Goal: Answer question/provide support: Share knowledge or assist other users

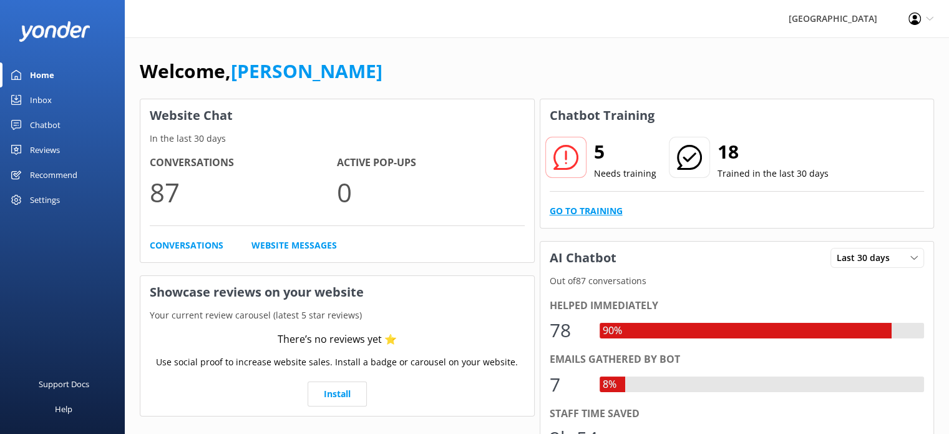
click at [585, 212] on link "Go to Training" at bounding box center [586, 211] width 73 height 14
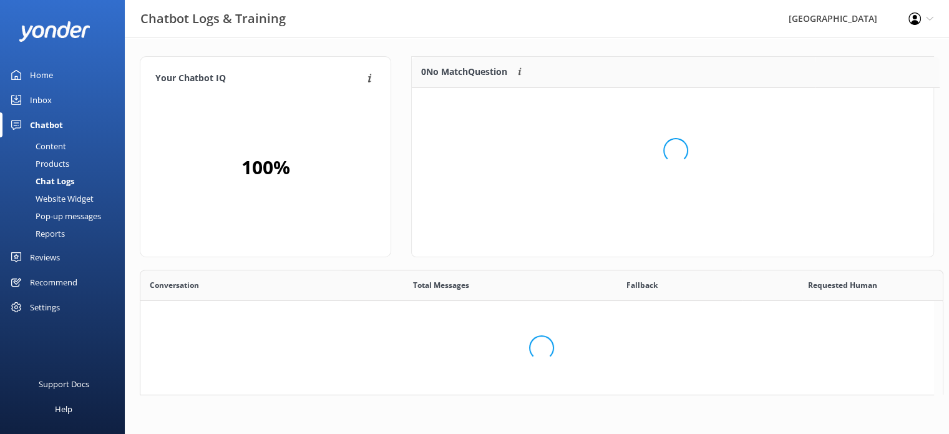
scroll to position [10, 10]
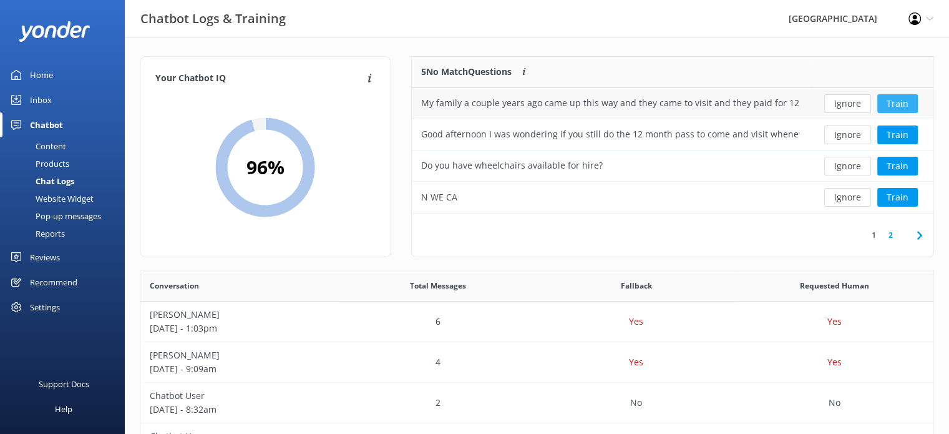
click at [888, 99] on button "Train" at bounding box center [897, 103] width 41 height 19
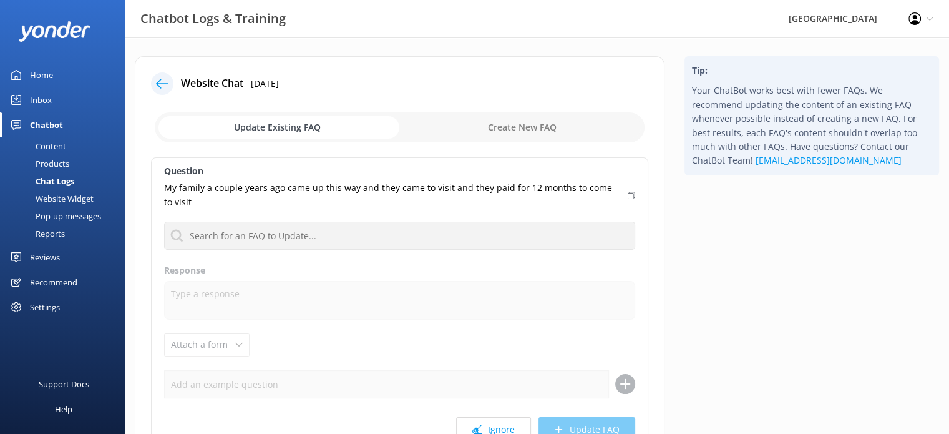
click at [55, 75] on link "Home" at bounding box center [62, 74] width 125 height 25
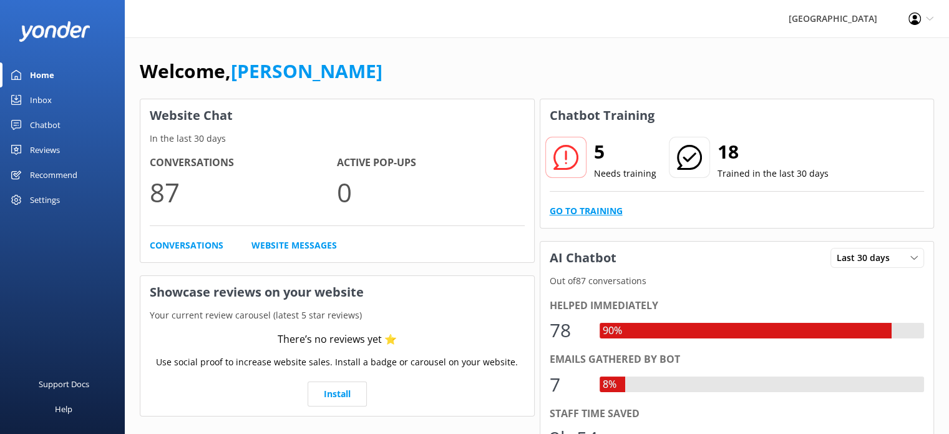
click at [603, 214] on link "Go to Training" at bounding box center [586, 211] width 73 height 14
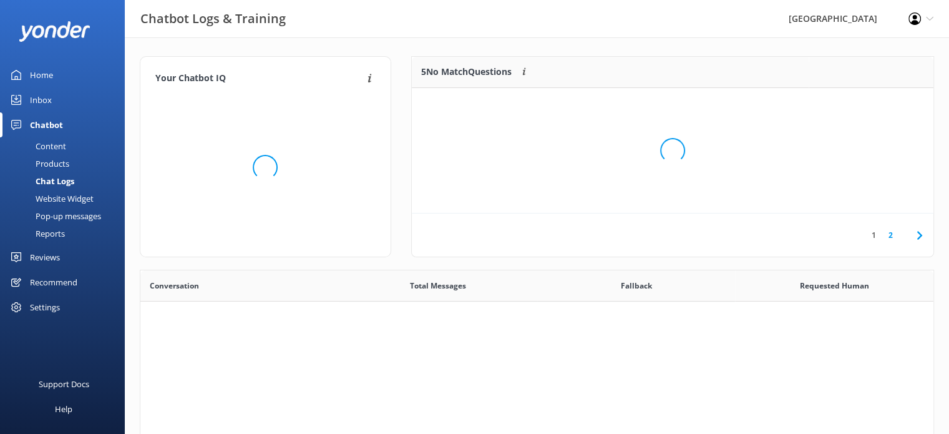
scroll to position [427, 784]
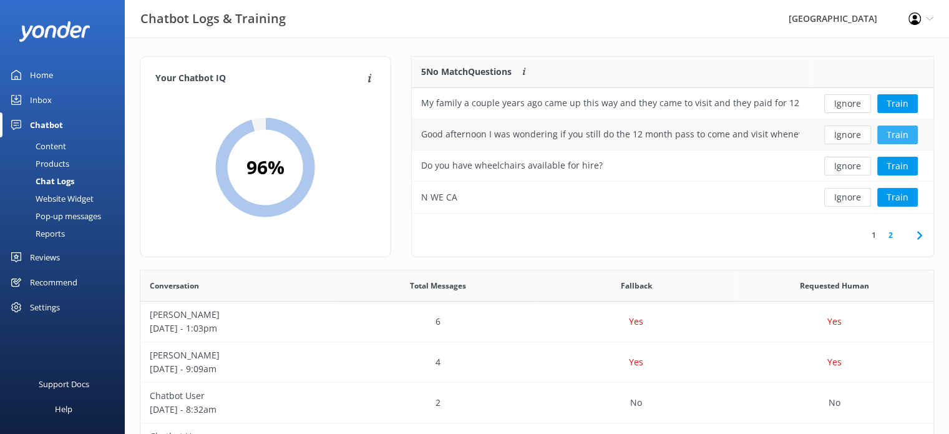
click at [907, 137] on button "Train" at bounding box center [897, 134] width 41 height 19
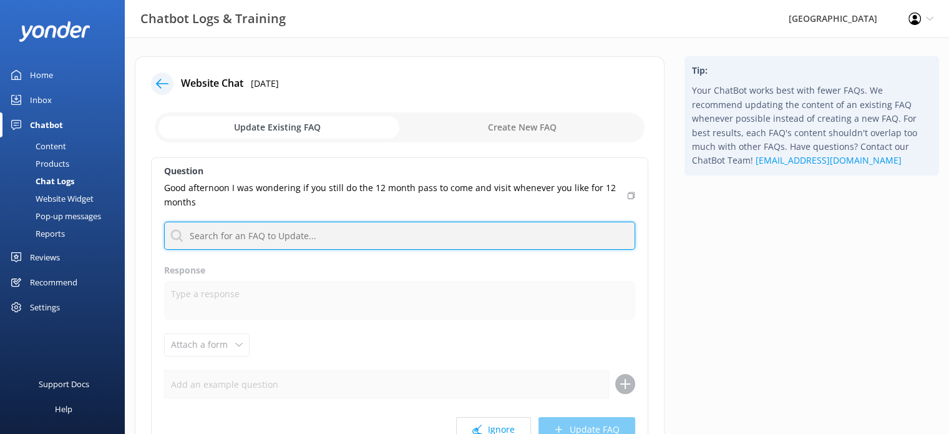
click at [294, 240] on input "text" at bounding box center [399, 235] width 471 height 28
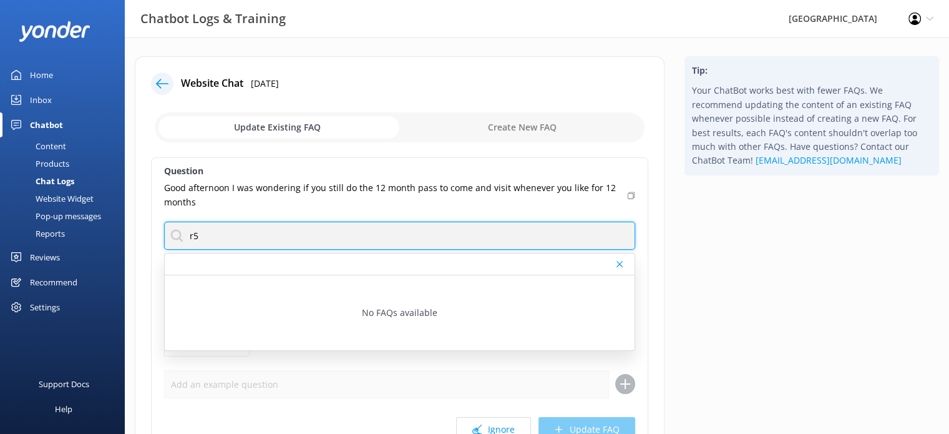
type input "r"
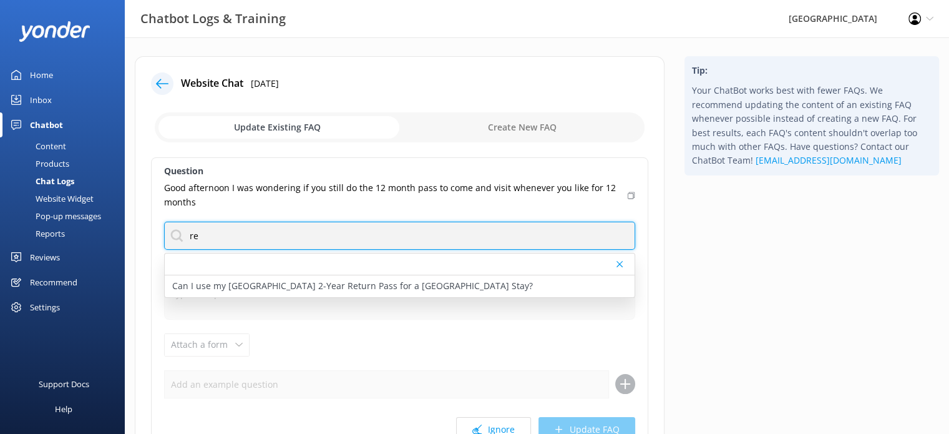
type input "r"
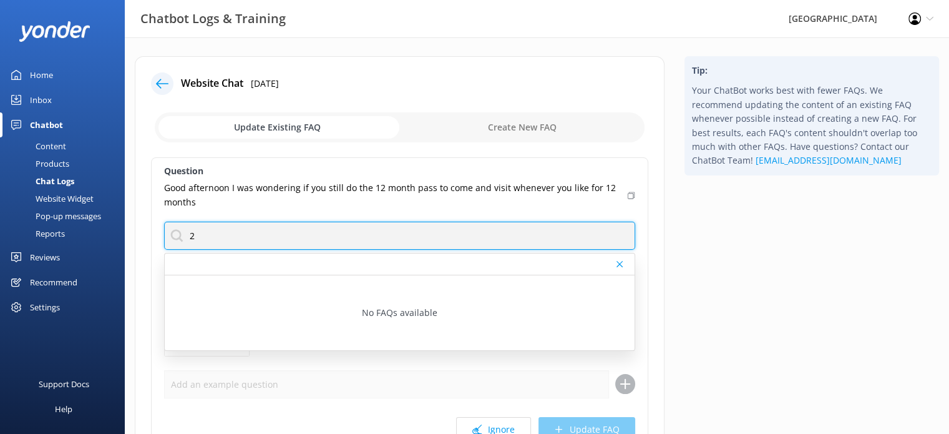
type input "2"
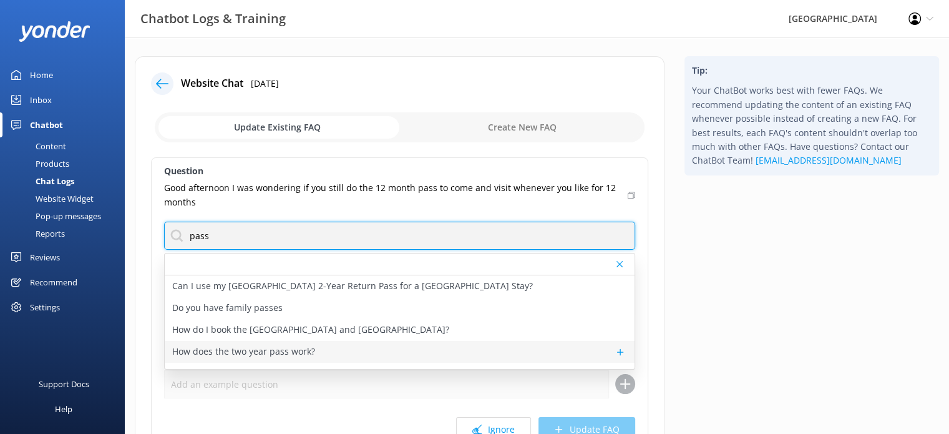
type input "pass"
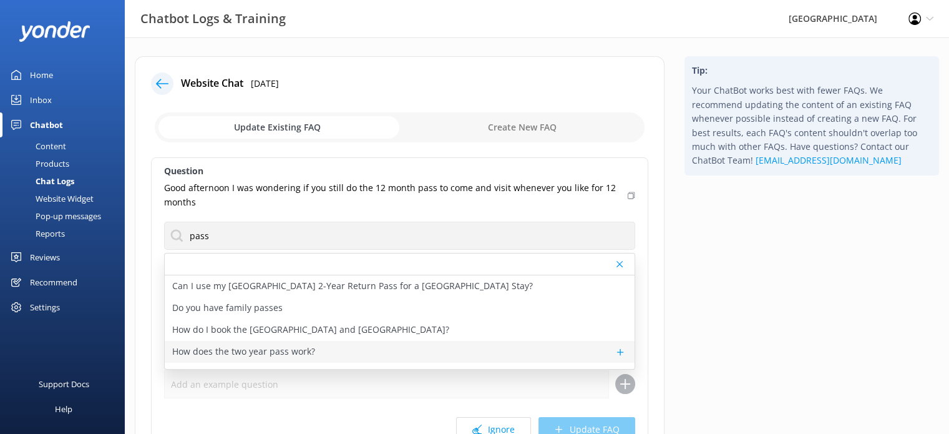
click at [263, 346] on p "How does the two year pass work?" at bounding box center [243, 351] width 143 height 14
type textarea "Every ticket to [GEOGRAPHIC_DATA] includes free return entry for two whole year…"
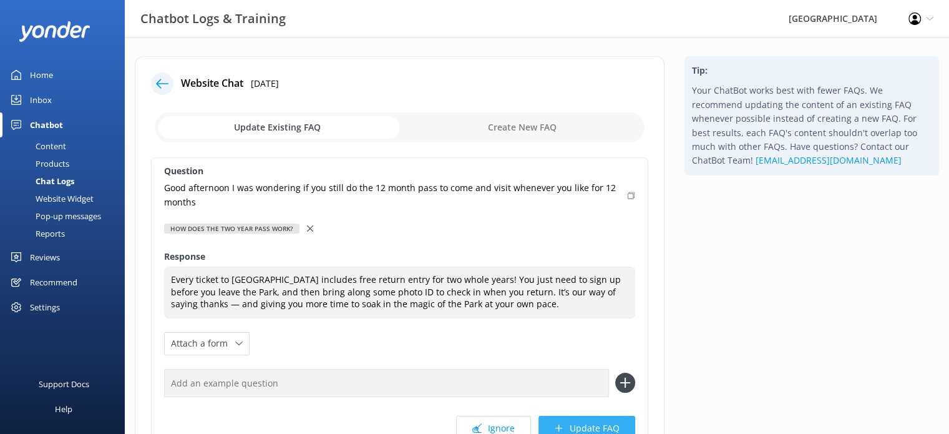
click at [574, 423] on button "Update FAQ" at bounding box center [586, 427] width 97 height 25
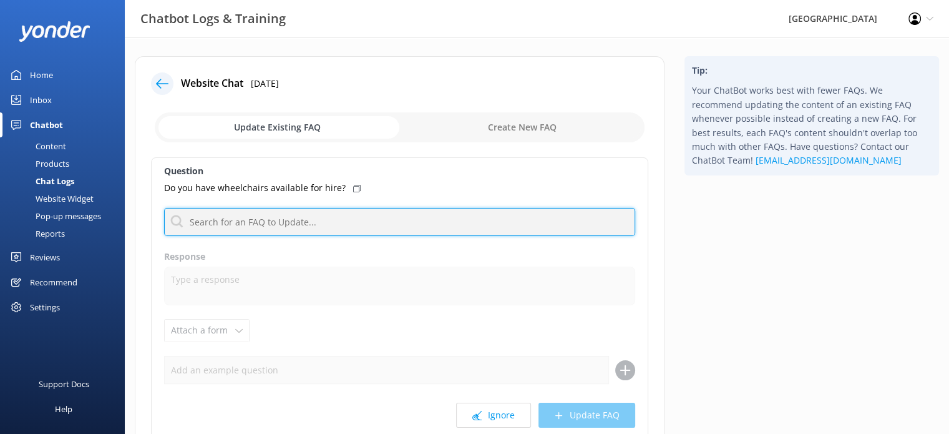
click at [405, 225] on input "text" at bounding box center [399, 222] width 471 height 28
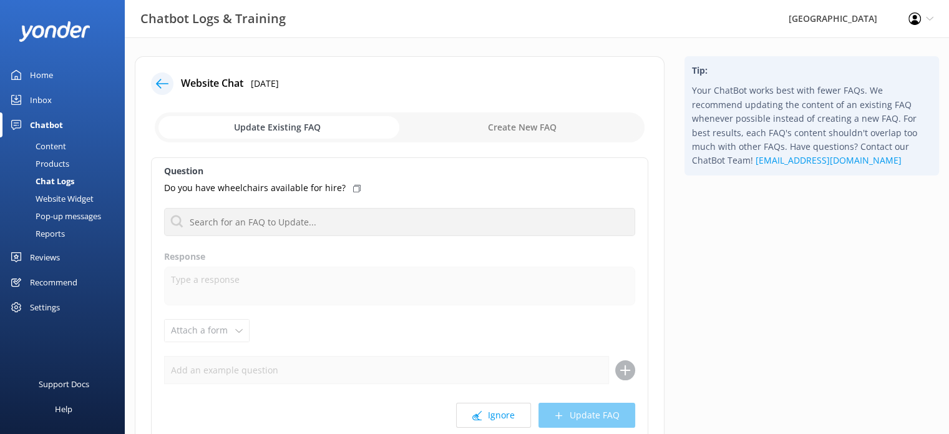
click at [494, 124] on input "checkbox" at bounding box center [400, 127] width 490 height 30
checkbox input "true"
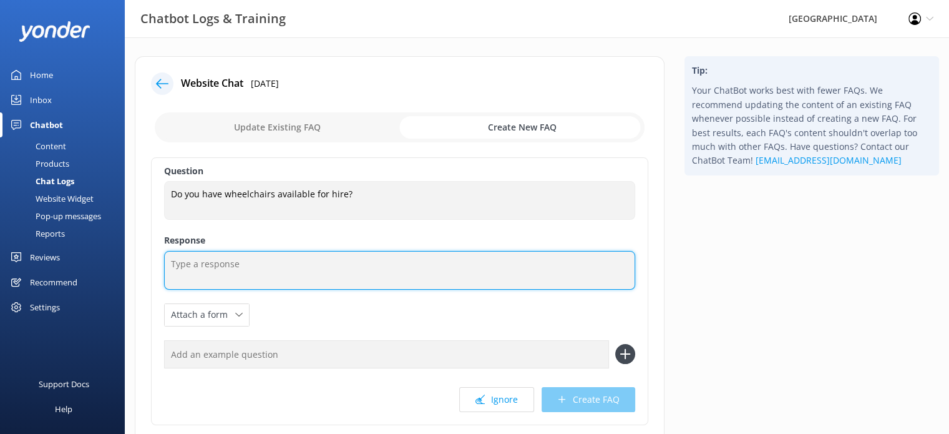
click at [302, 256] on textarea at bounding box center [399, 270] width 471 height 39
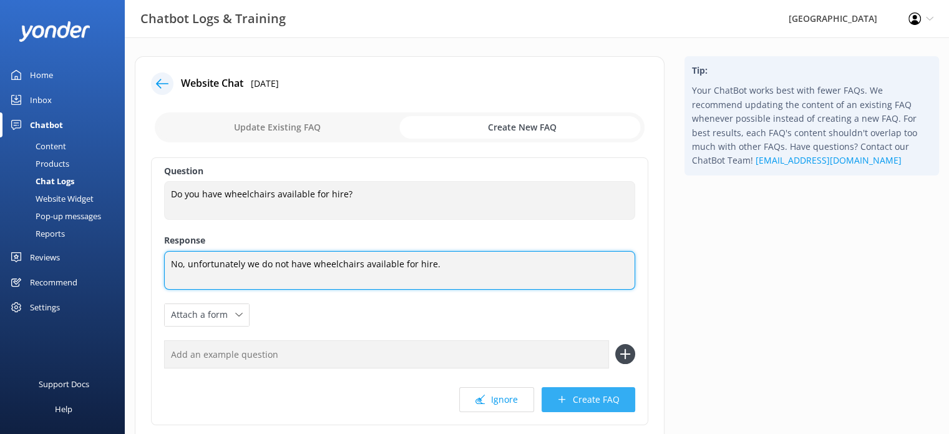
type textarea "No, unfortunately we do not have wheelchairs available for hire."
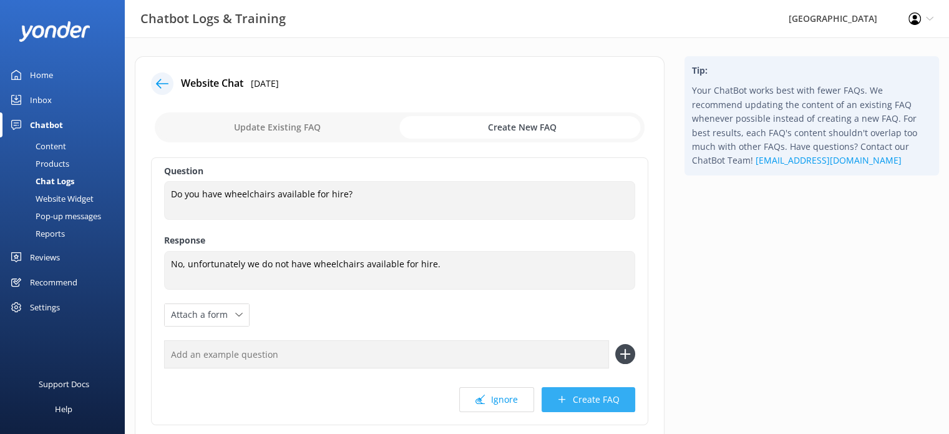
click at [597, 391] on button "Create FAQ" at bounding box center [589, 399] width 94 height 25
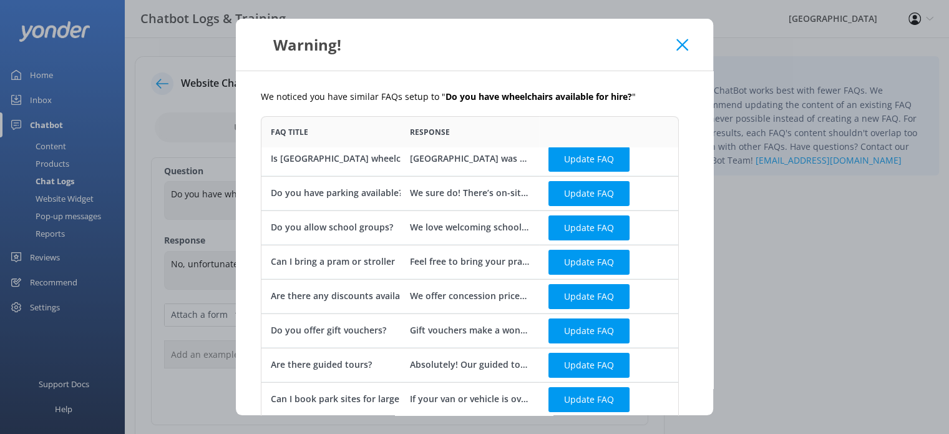
scroll to position [248, 0]
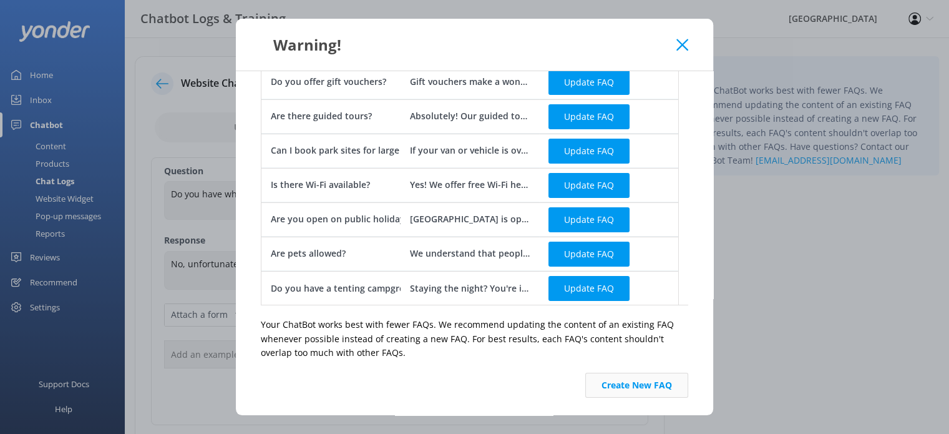
click at [616, 381] on button "Create New FAQ" at bounding box center [636, 384] width 103 height 25
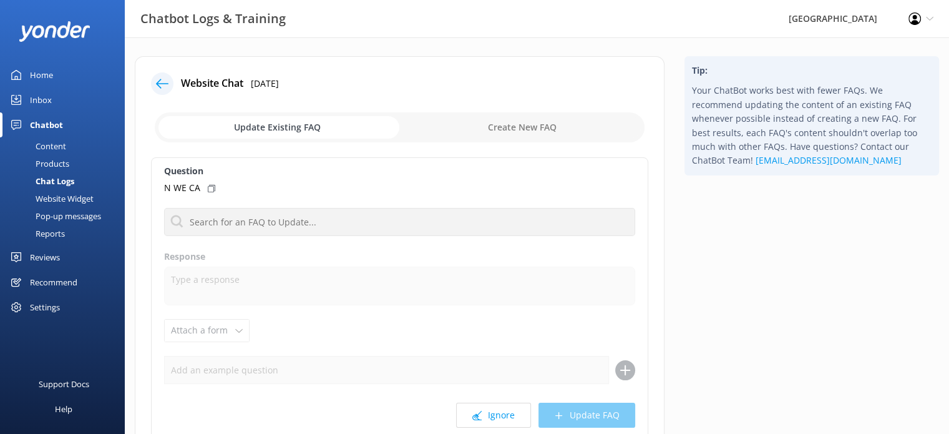
scroll to position [107, 0]
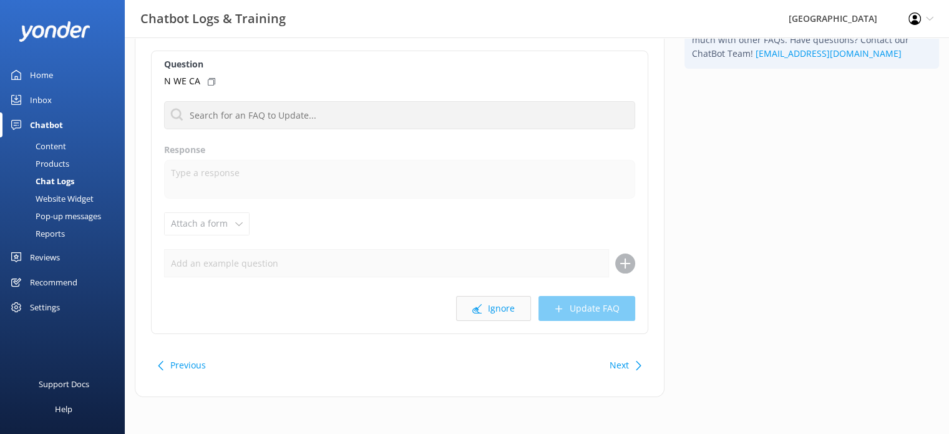
click at [492, 307] on button "Ignore" at bounding box center [493, 308] width 75 height 25
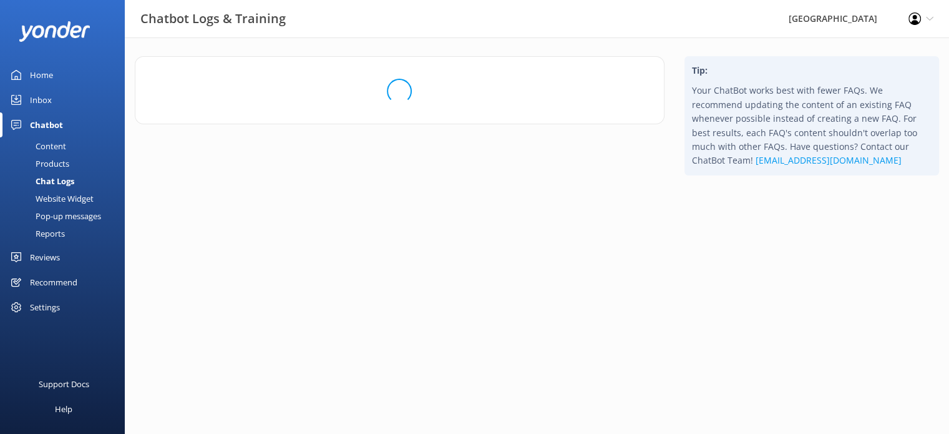
scroll to position [0, 0]
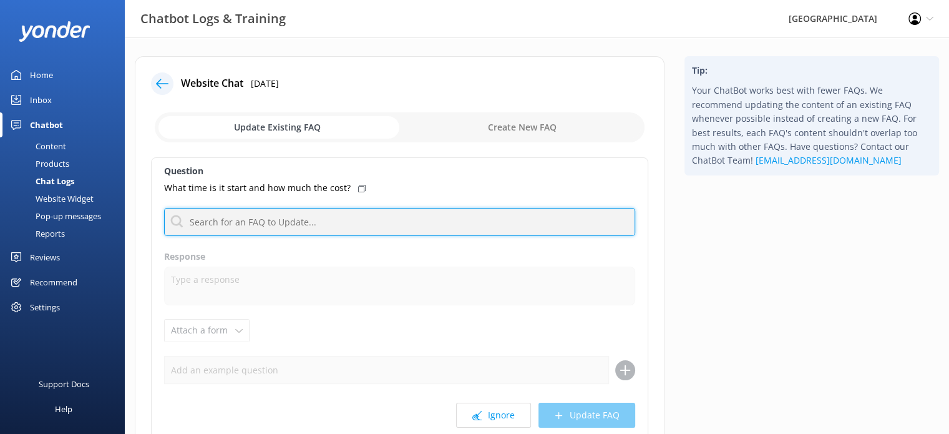
click at [339, 224] on input "text" at bounding box center [399, 222] width 471 height 28
click at [339, 224] on input "p" at bounding box center [399, 222] width 471 height 28
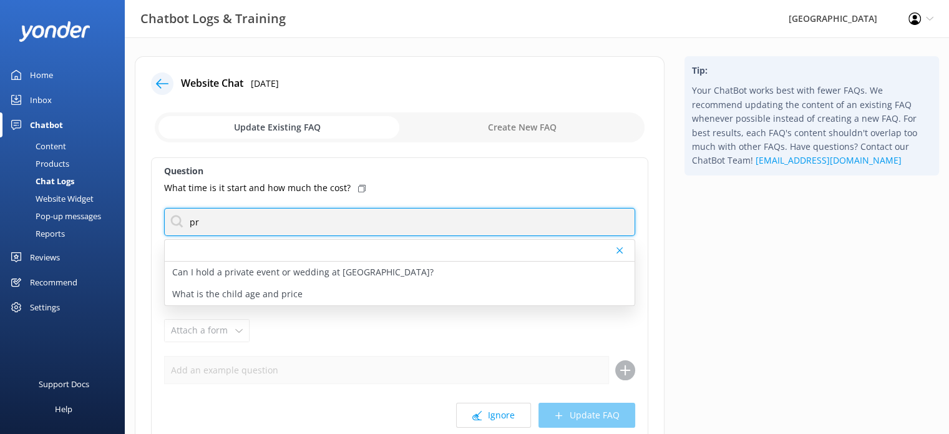
type input "p"
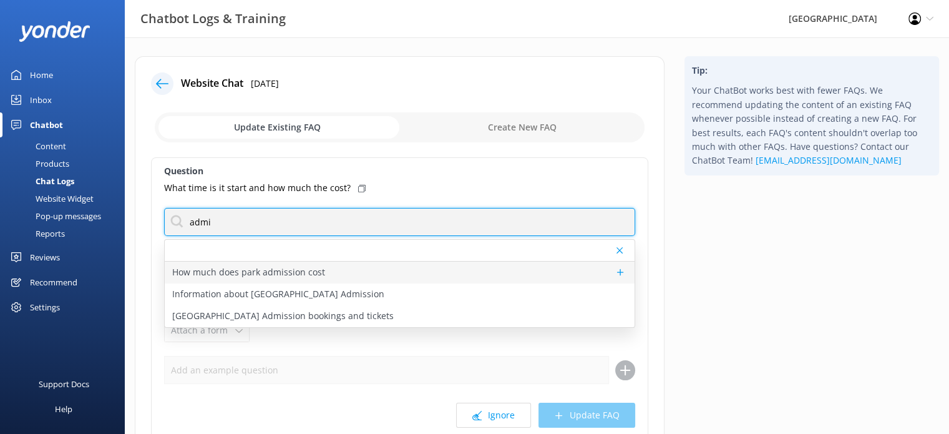
type input "admi"
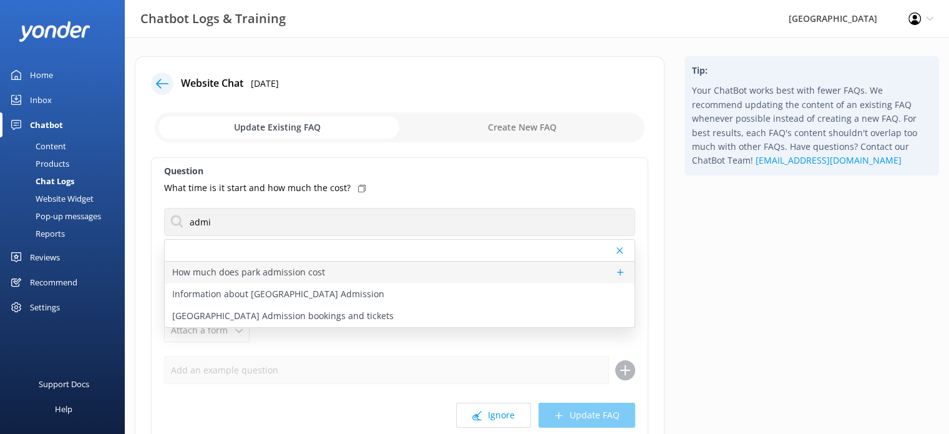
click at [344, 270] on div "How much does park admission cost" at bounding box center [400, 272] width 470 height 22
type textarea "Our ticket pricing works a little differently here at [GEOGRAPHIC_DATA] - and w…"
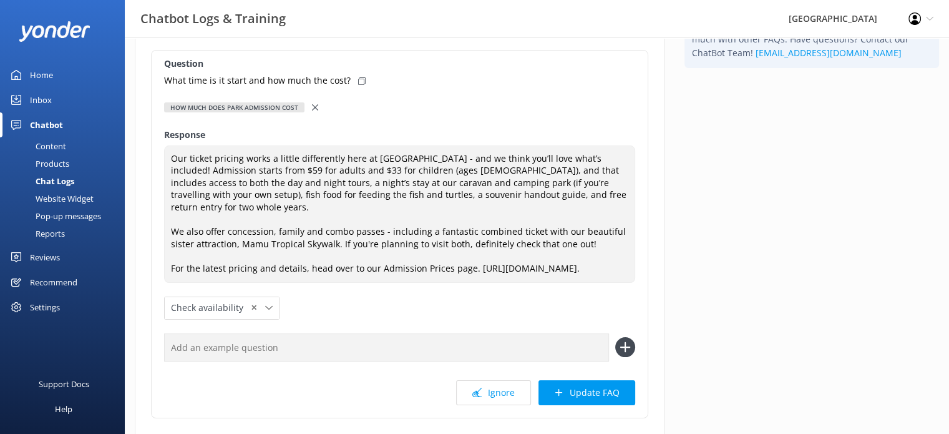
scroll to position [109, 0]
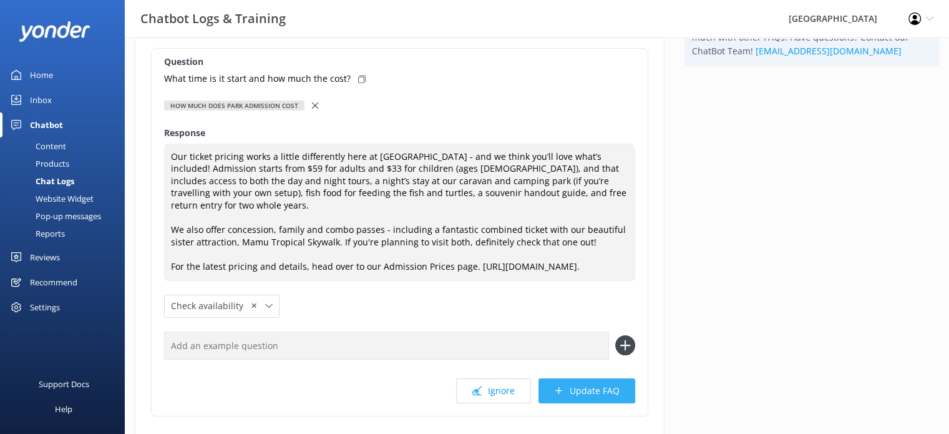
click at [571, 393] on button "Update FAQ" at bounding box center [586, 390] width 97 height 25
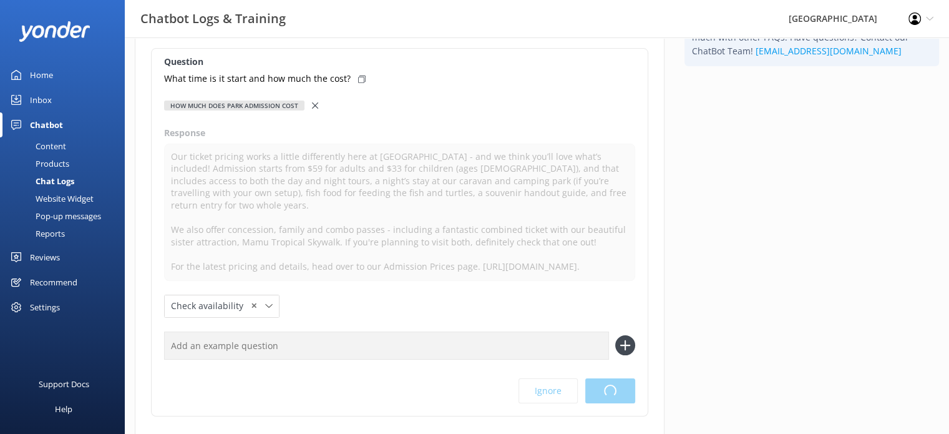
scroll to position [0, 0]
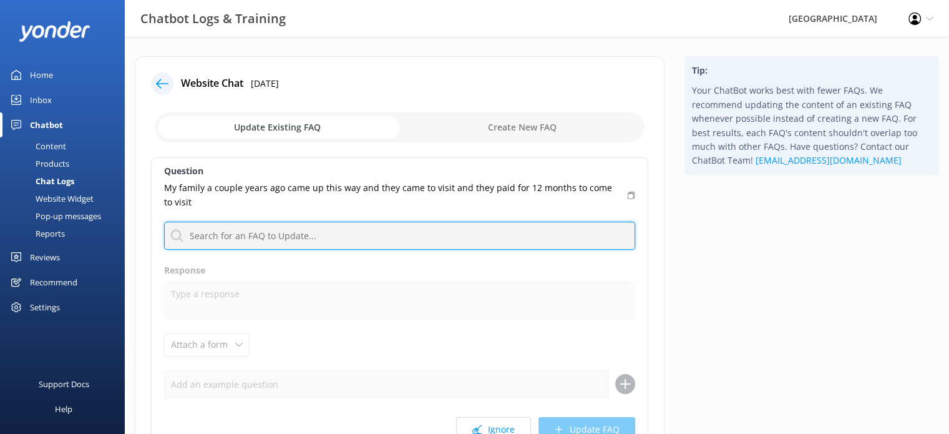
click at [414, 240] on input "text" at bounding box center [399, 235] width 471 height 28
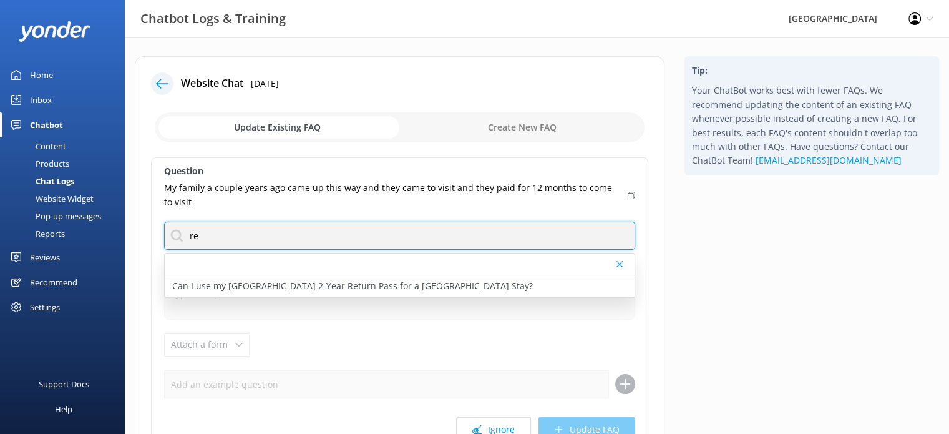
type input "r"
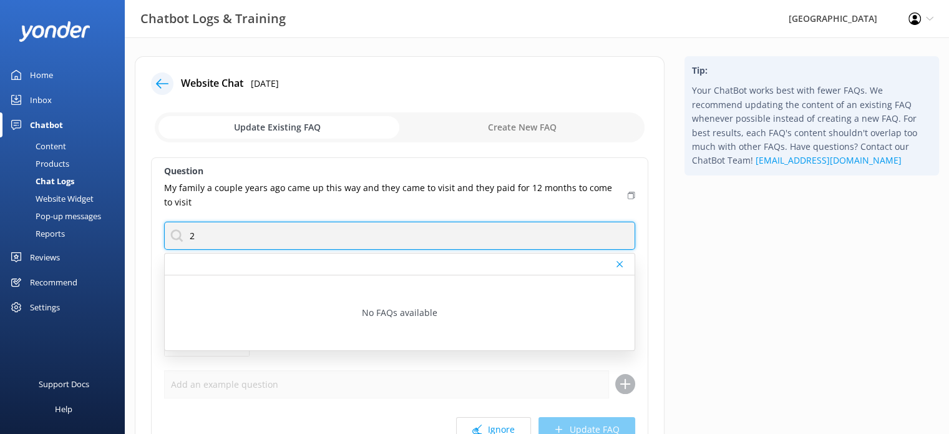
type input "2"
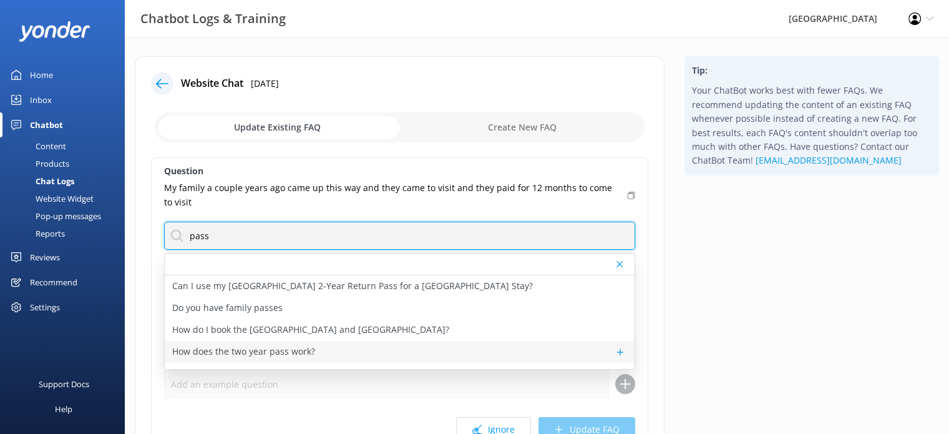
type input "pass"
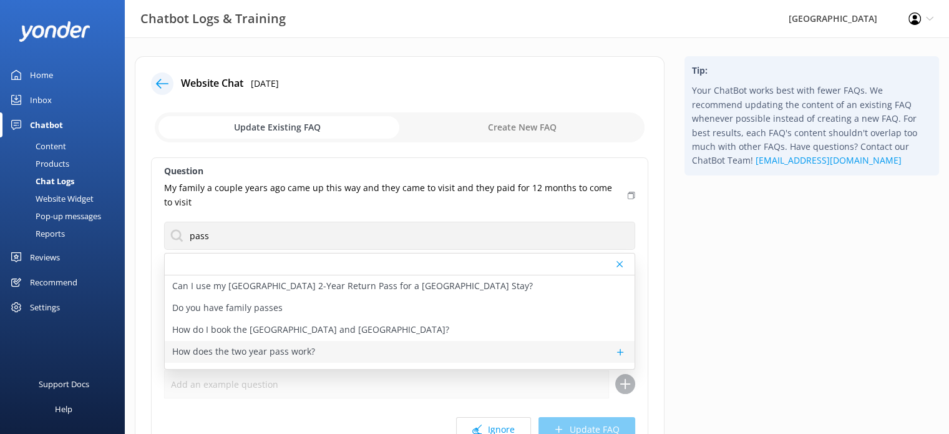
click at [318, 354] on div "How does the two year pass work?" at bounding box center [400, 352] width 470 height 22
type textarea "Every ticket to [GEOGRAPHIC_DATA] includes free return entry for two whole year…"
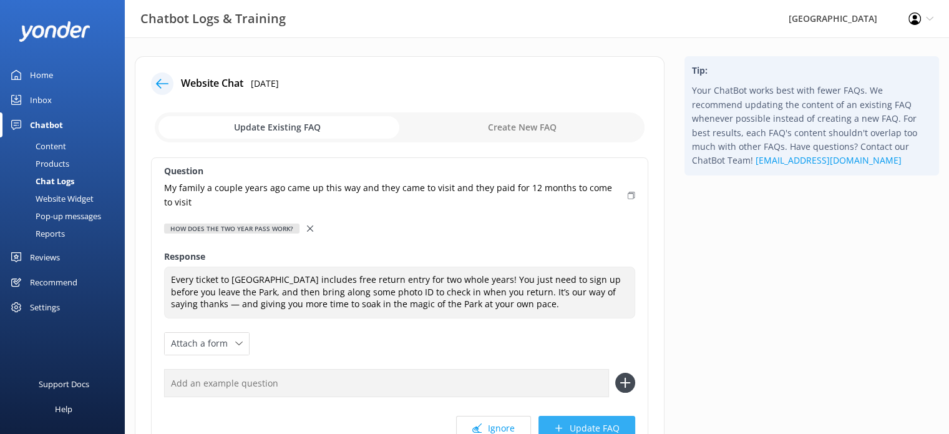
click at [565, 426] on button "Update FAQ" at bounding box center [586, 427] width 97 height 25
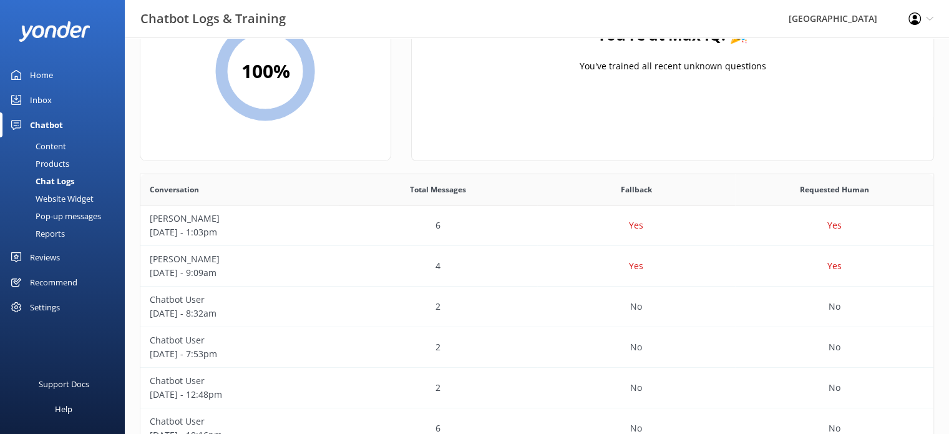
scroll to position [95, 0]
click at [258, 223] on p "[PERSON_NAME]" at bounding box center [240, 220] width 180 height 14
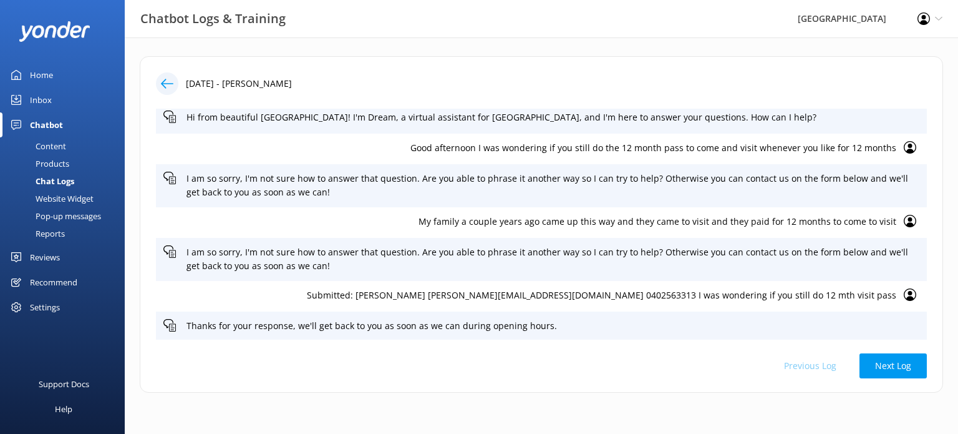
scroll to position [7, 0]
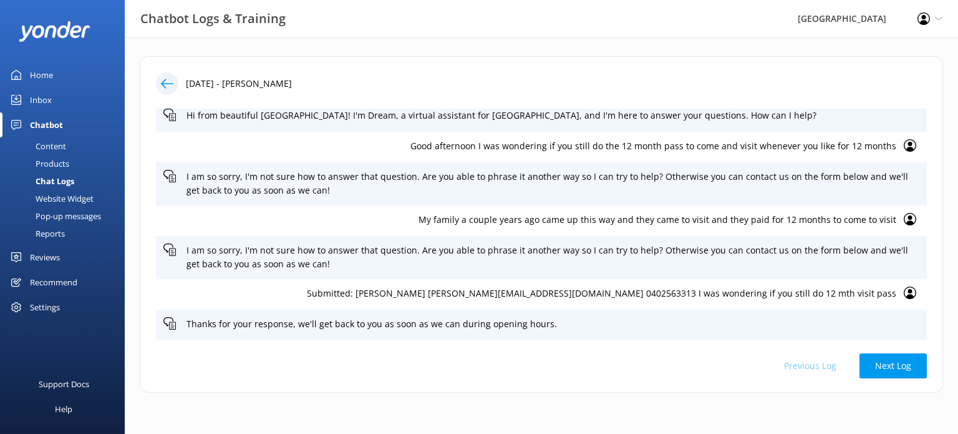
click at [621, 293] on p "Submitted: [PERSON_NAME] [PERSON_NAME][EMAIL_ADDRESS][DOMAIN_NAME] 0402563313 I…" at bounding box center [529, 293] width 733 height 14
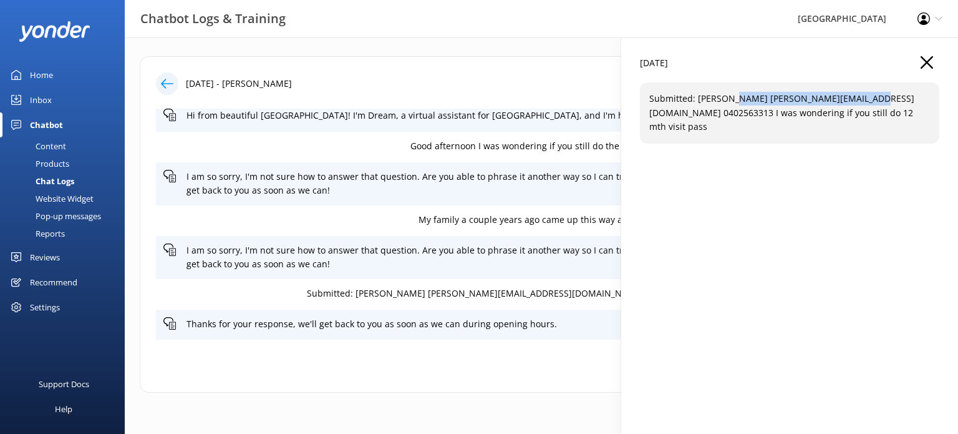
drag, startPoint x: 896, startPoint y: 97, endPoint x: 734, endPoint y: 99, distance: 162.2
click at [734, 99] on p "Submitted: [PERSON_NAME] [PERSON_NAME][EMAIL_ADDRESS][DOMAIN_NAME] 0402563313 I…" at bounding box center [789, 113] width 281 height 42
copy p "[PERSON_NAME][EMAIL_ADDRESS][DOMAIN_NAME]"
click at [44, 139] on div "Content" at bounding box center [36, 145] width 59 height 17
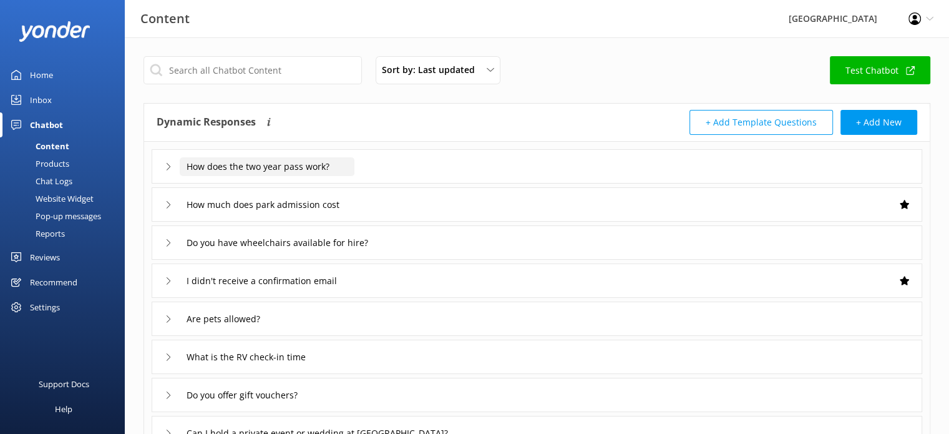
click at [307, 162] on input "How does the two year pass work?" at bounding box center [267, 166] width 175 height 19
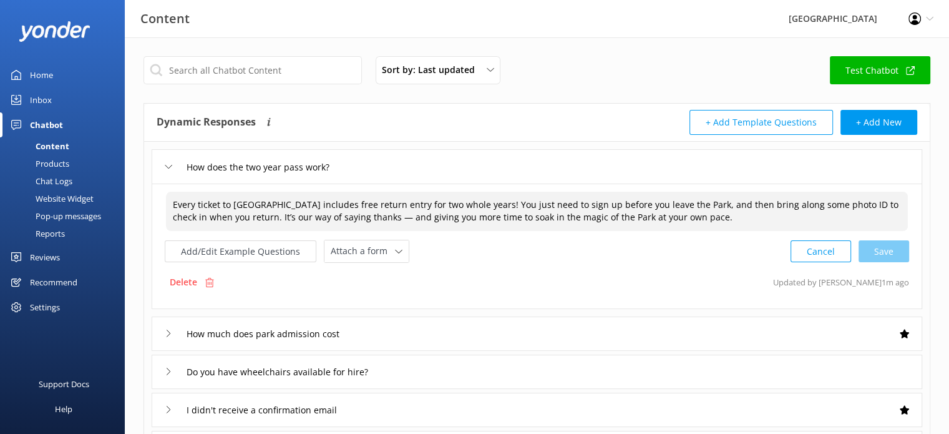
drag, startPoint x: 699, startPoint y: 220, endPoint x: 171, endPoint y: 201, distance: 528.1
click at [171, 201] on textarea "Every ticket to [GEOGRAPHIC_DATA] includes free return entry for two whole year…" at bounding box center [537, 211] width 742 height 39
click at [16, 56] on div at bounding box center [62, 31] width 125 height 62
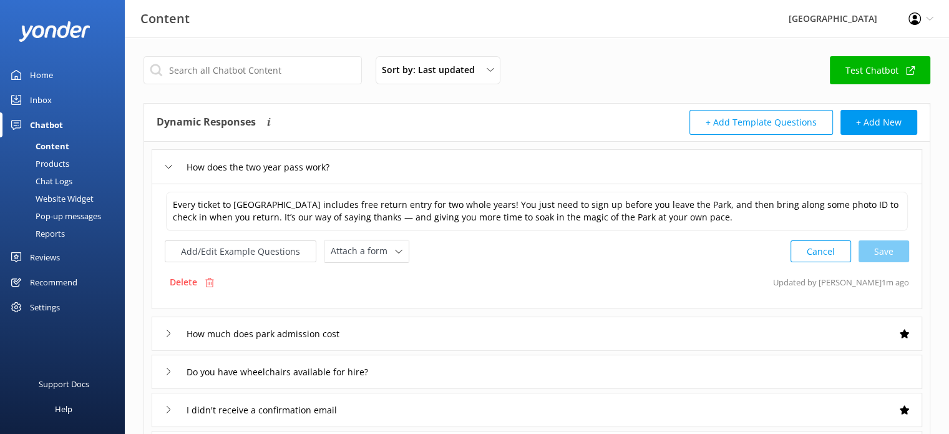
click at [40, 182] on div "Chat Logs" at bounding box center [39, 180] width 65 height 17
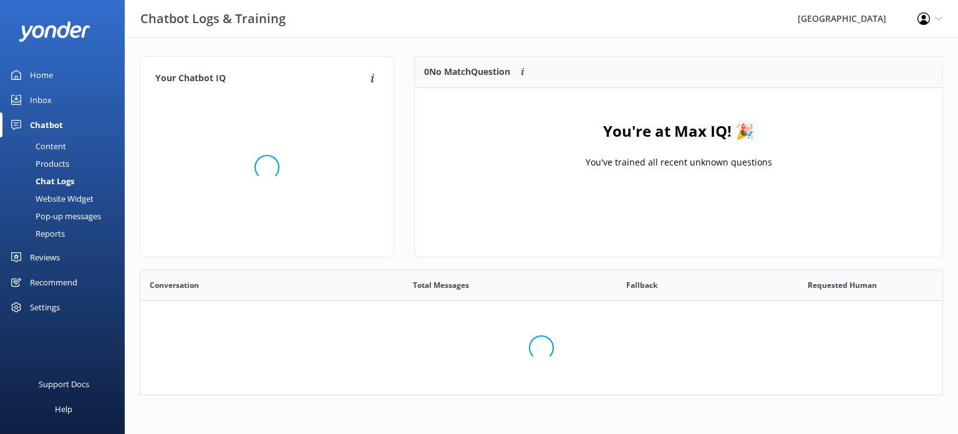
scroll to position [146, 512]
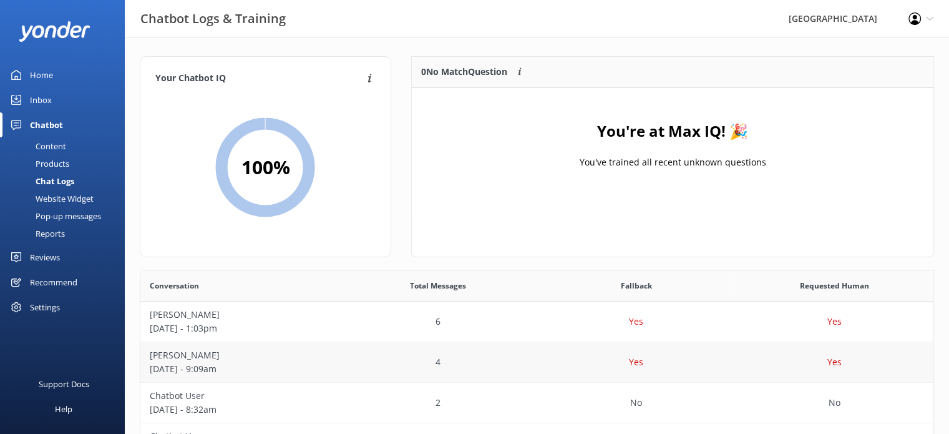
click at [303, 357] on p "[PERSON_NAME]" at bounding box center [240, 355] width 180 height 14
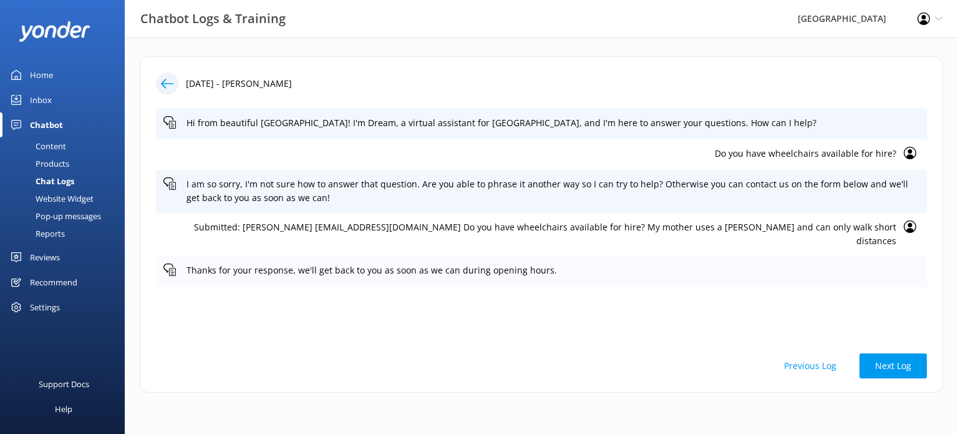
click at [543, 263] on p "Thanks for your response, we'll get back to you as soon as we can during openin…" at bounding box center [553, 270] width 733 height 14
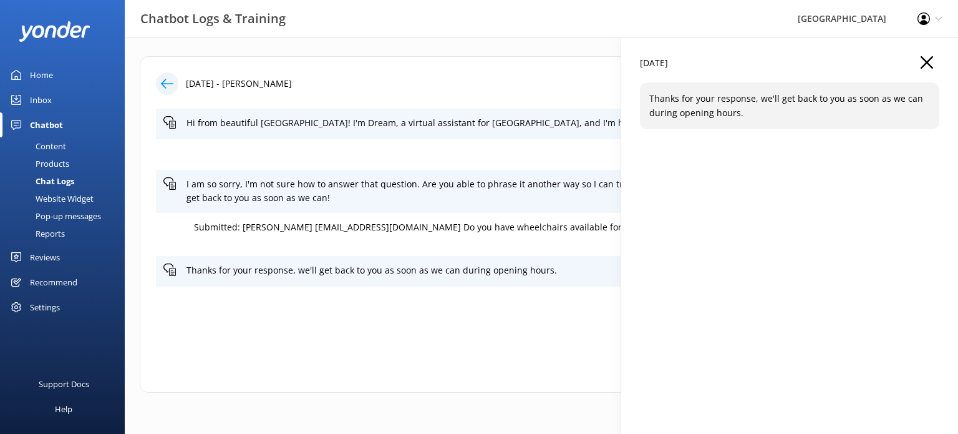
click at [928, 57] on icon "button" at bounding box center [927, 62] width 12 height 12
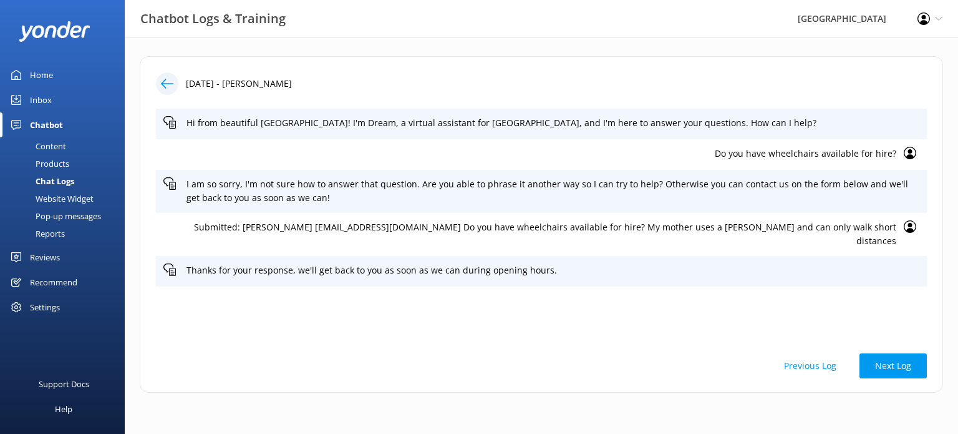
click at [472, 227] on p "Submitted: [PERSON_NAME] [EMAIL_ADDRESS][DOMAIN_NAME] Do you have wheelchairs a…" at bounding box center [529, 234] width 733 height 28
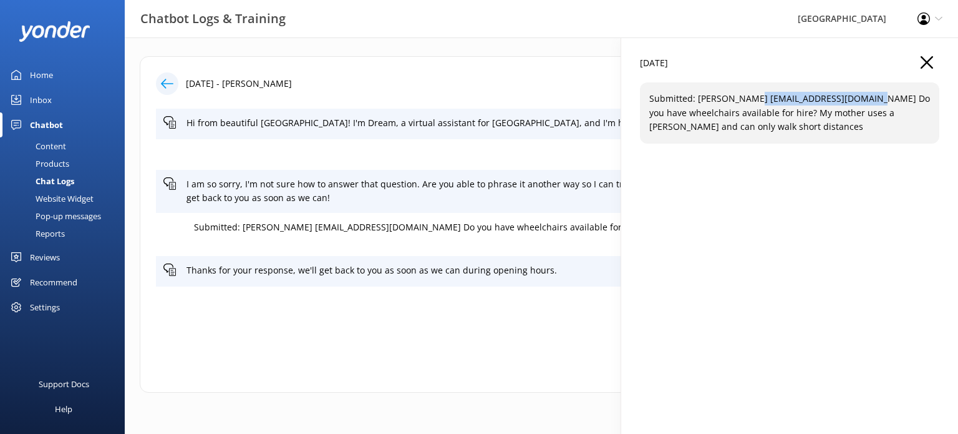
drag, startPoint x: 872, startPoint y: 99, endPoint x: 753, endPoint y: 105, distance: 118.7
click at [753, 105] on p "Submitted: [PERSON_NAME] [EMAIL_ADDRESS][DOMAIN_NAME] Do you have wheelchairs a…" at bounding box center [789, 113] width 281 height 42
copy p "[EMAIL_ADDRESS][DOMAIN_NAME]"
click at [170, 80] on icon at bounding box center [167, 83] width 12 height 12
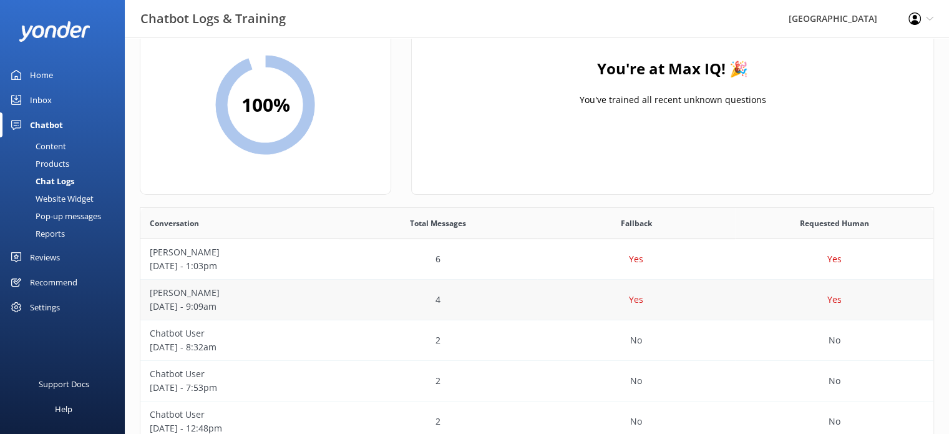
scroll to position [64, 0]
click at [309, 342] on p "[DATE] - 8:32am" at bounding box center [240, 346] width 180 height 14
